Goal: Task Accomplishment & Management: Use online tool/utility

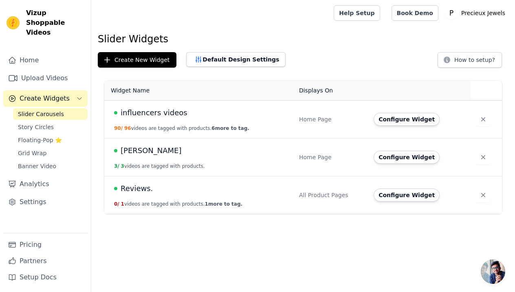
click at [151, 116] on span "influencers videos" at bounding box center [154, 112] width 67 height 11
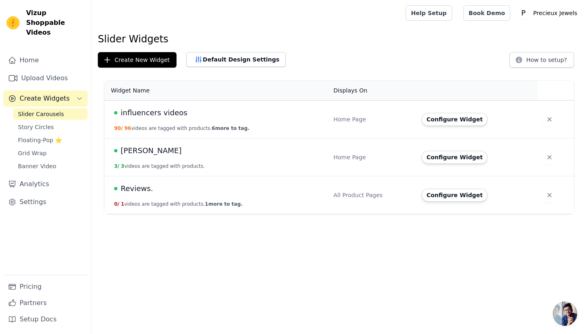
click at [164, 152] on span "[PERSON_NAME]" at bounding box center [151, 150] width 61 height 11
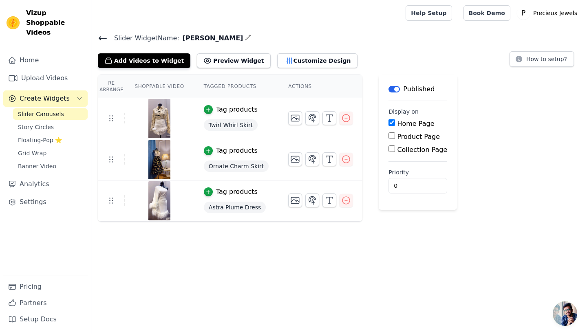
click at [97, 38] on div "Slider Widget Name: [PERSON_NAME] Add Videos to Widget Preview Widget Customize…" at bounding box center [338, 50] width 495 height 35
click at [388, 125] on input "Home Page" at bounding box center [391, 122] width 7 height 7
checkbox input "false"
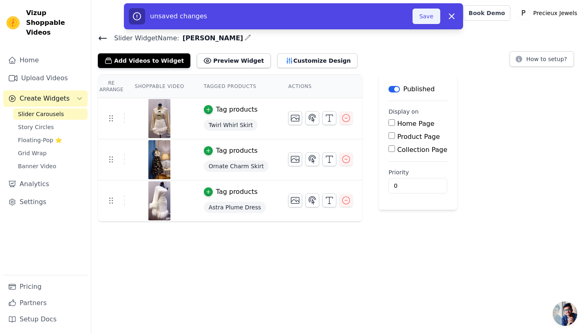
click at [434, 15] on button "Save" at bounding box center [426, 16] width 28 height 15
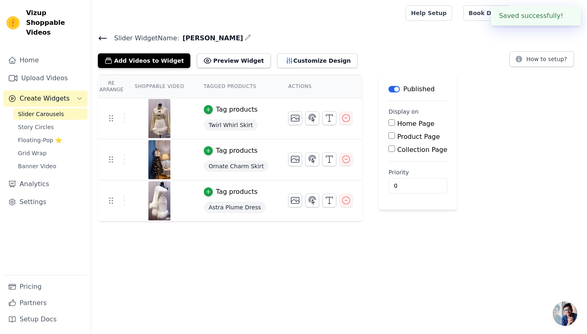
click at [98, 41] on icon at bounding box center [103, 38] width 10 height 10
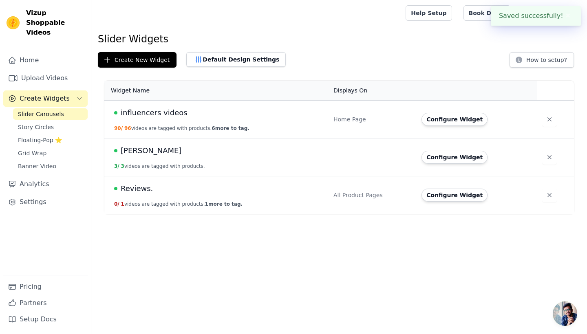
click at [163, 112] on span "influencers videos" at bounding box center [154, 112] width 67 height 11
